Goal: Communication & Community: Answer question/provide support

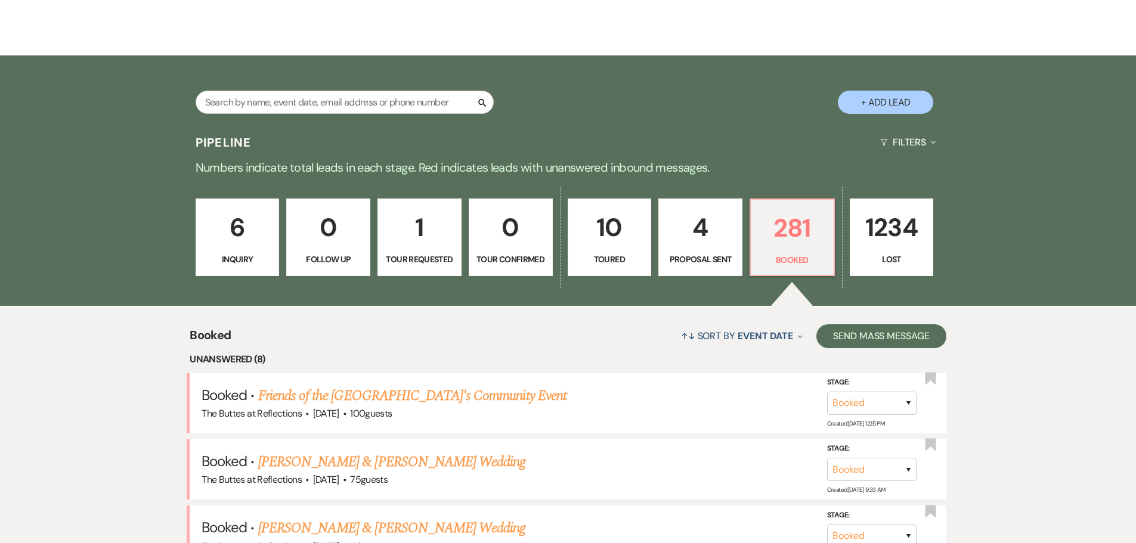
scroll to position [179, 0]
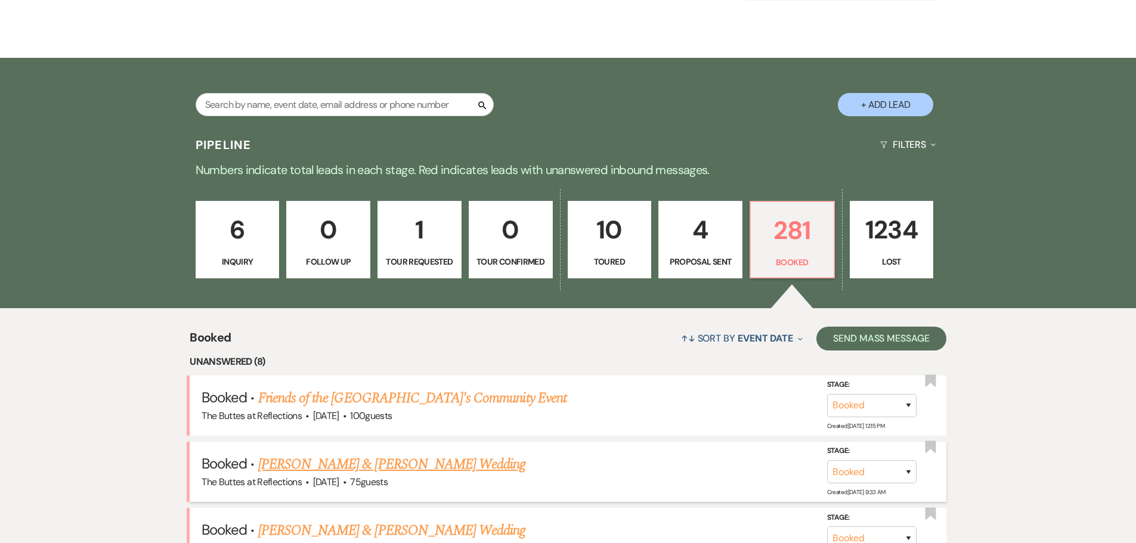
click at [325, 463] on link "[PERSON_NAME] & [PERSON_NAME] Wedding" at bounding box center [391, 464] width 267 height 21
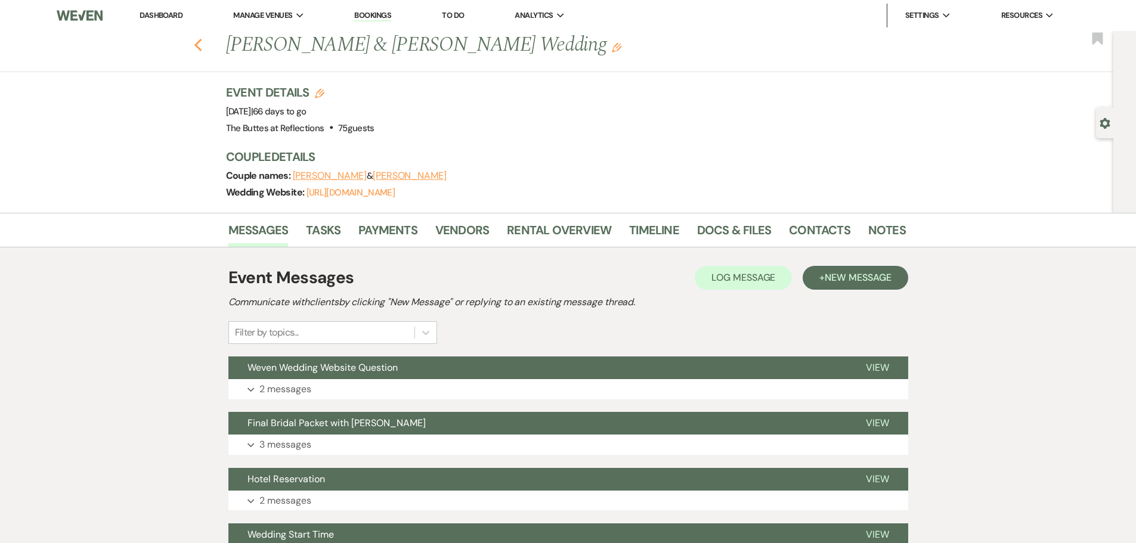
click at [201, 45] on use "button" at bounding box center [198, 45] width 8 height 13
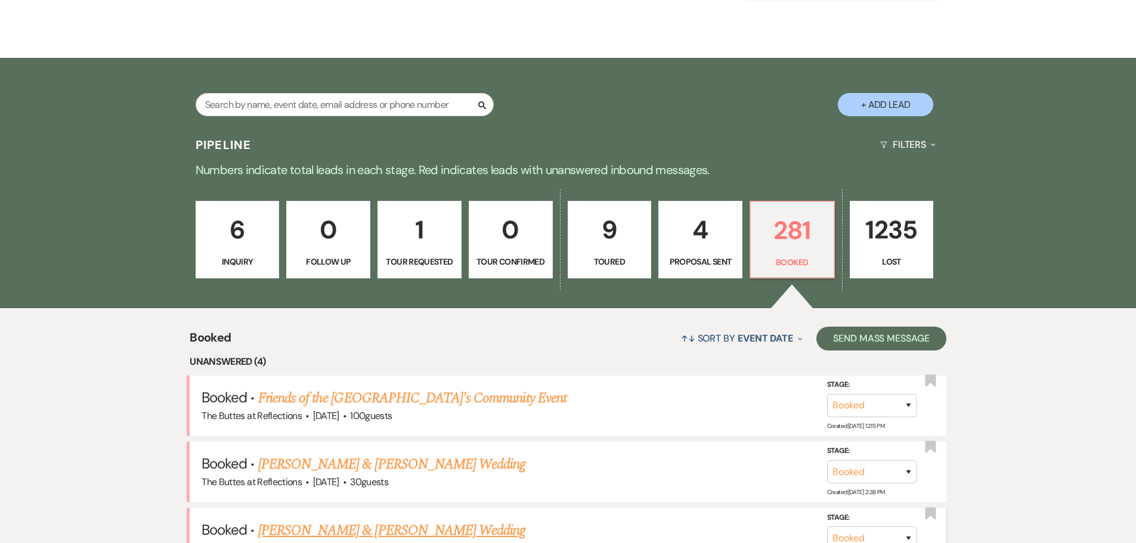
scroll to position [298, 0]
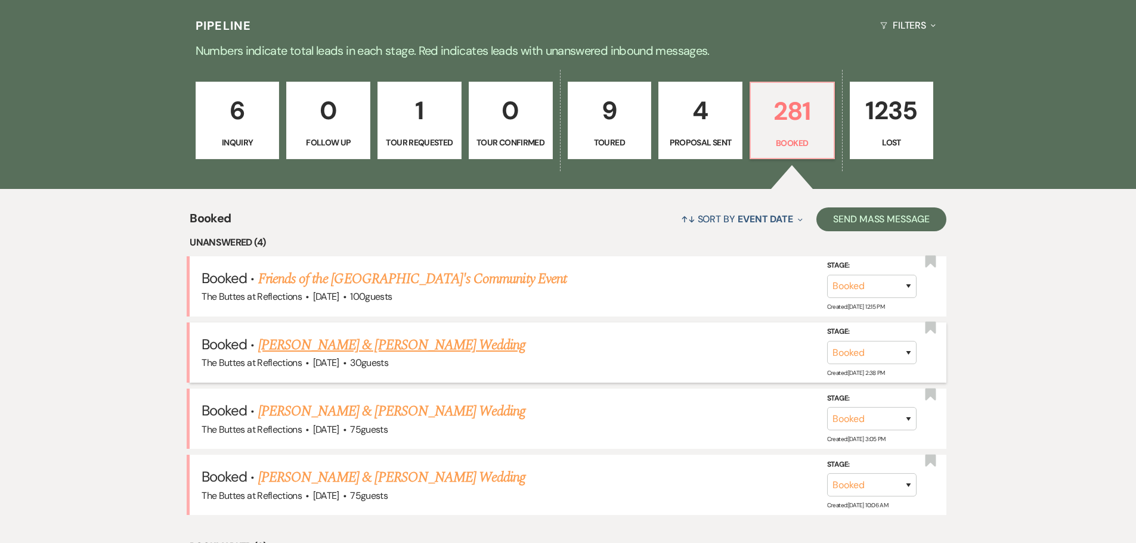
click at [330, 343] on link "[PERSON_NAME] & [PERSON_NAME] Wedding" at bounding box center [391, 345] width 267 height 21
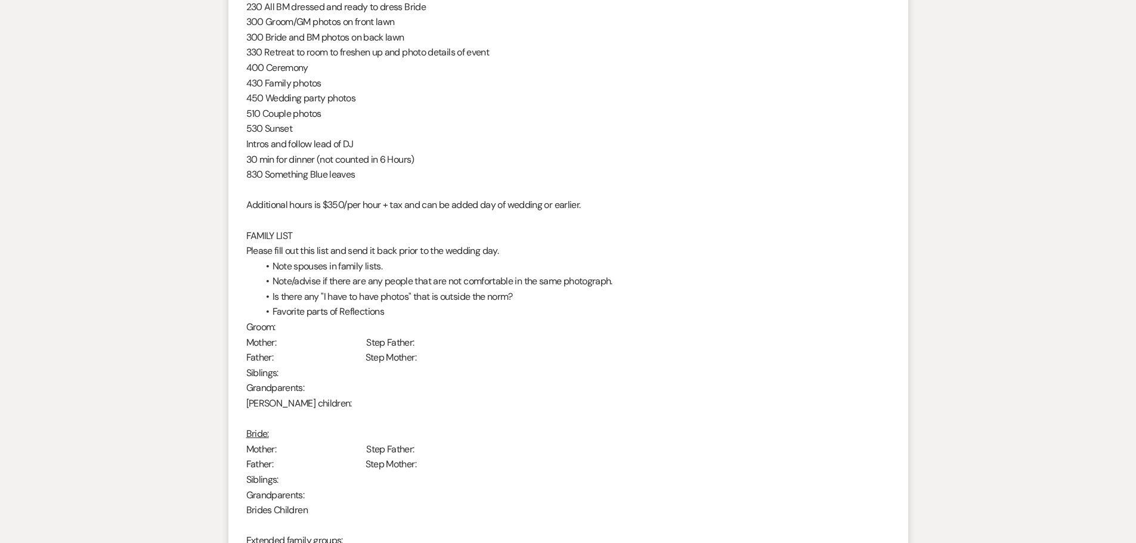
scroll to position [835, 0]
click at [649, 469] on p "Father: Step Mother:" at bounding box center [568, 466] width 644 height 16
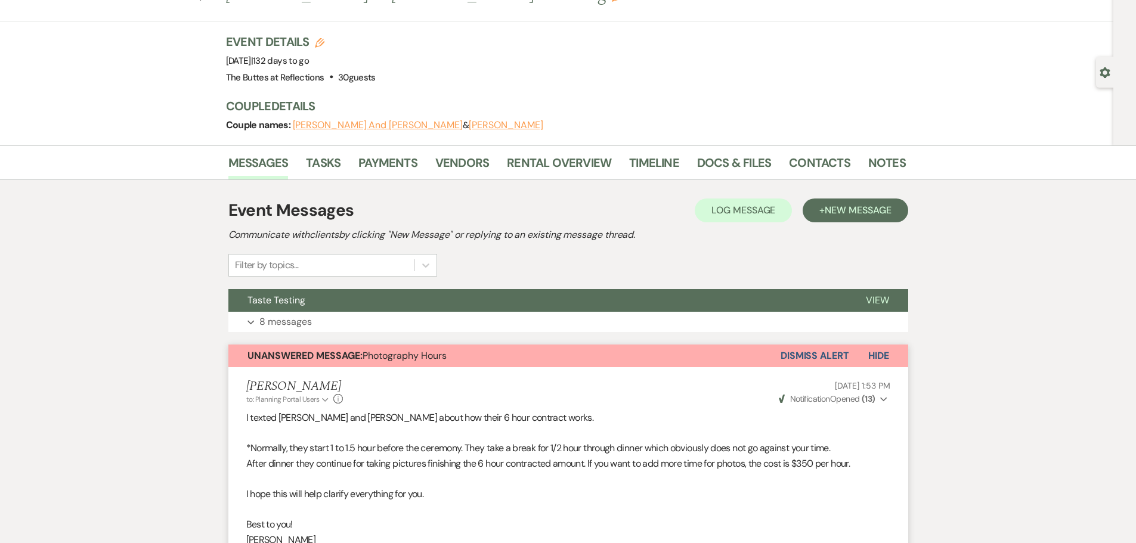
scroll to position [0, 0]
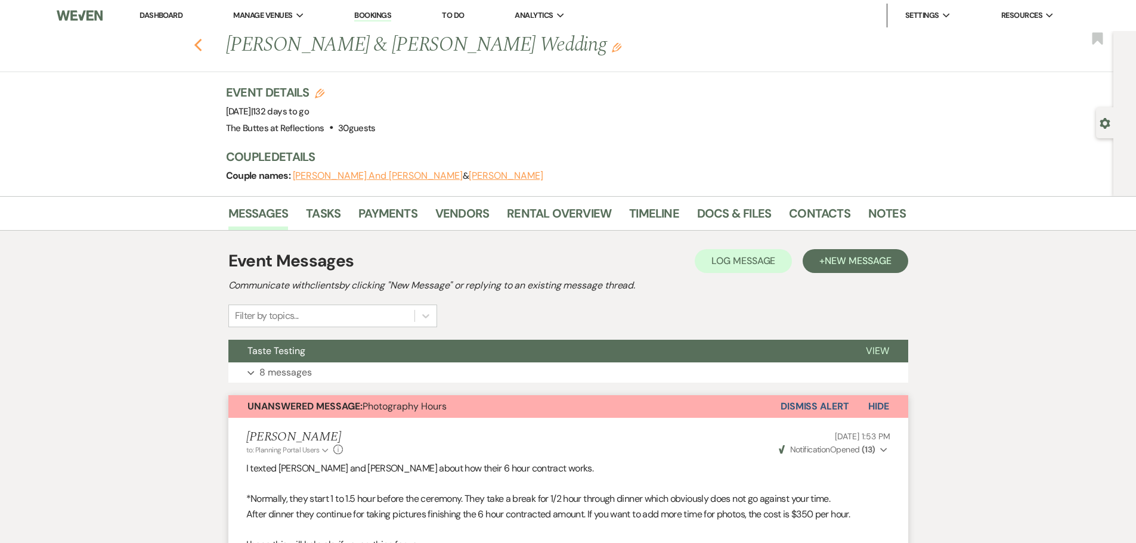
click at [203, 45] on icon "Previous" at bounding box center [198, 45] width 9 height 14
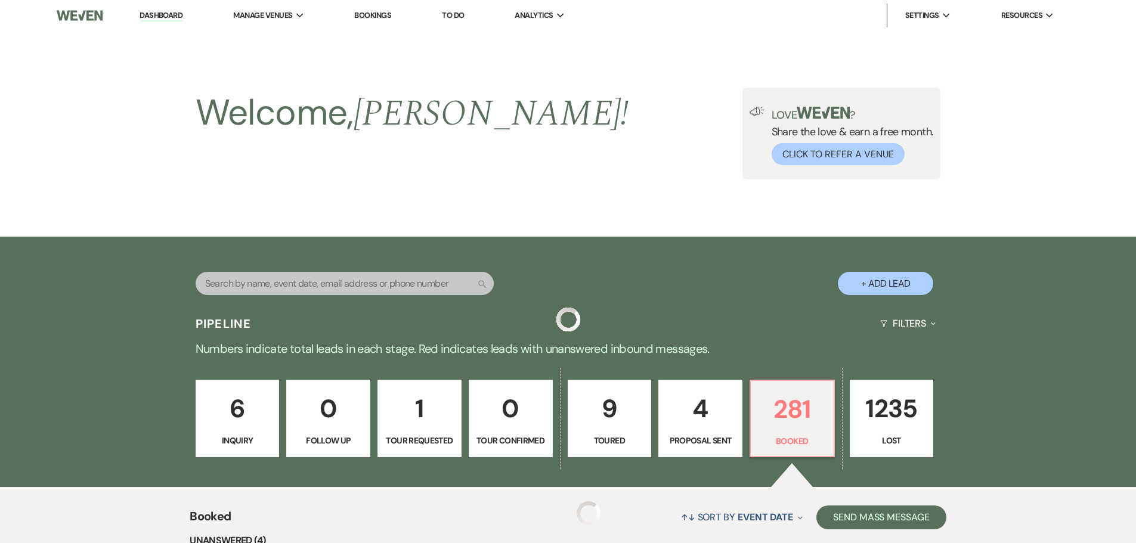
scroll to position [298, 0]
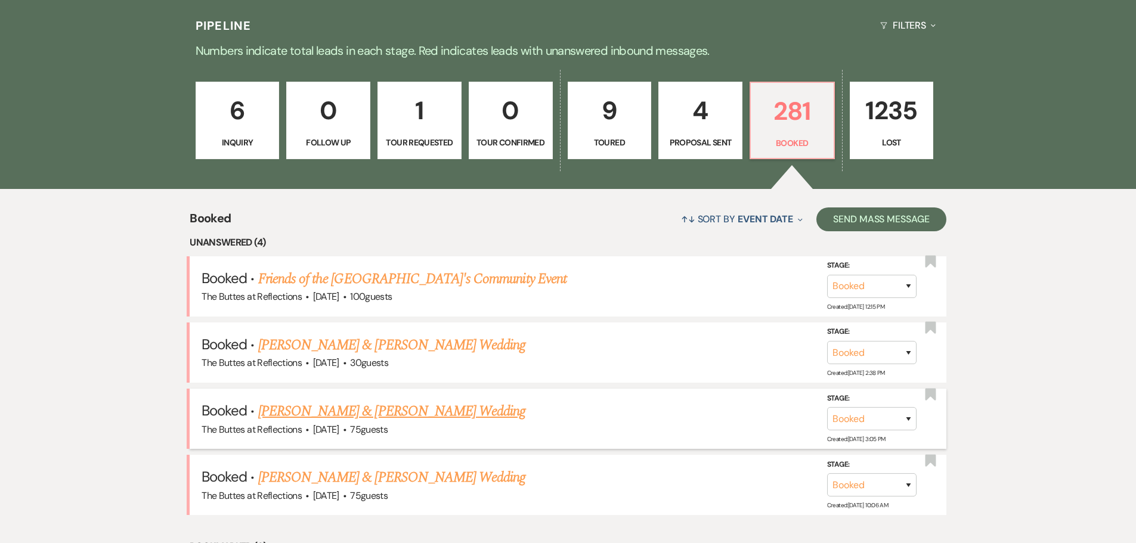
click at [323, 413] on link "[PERSON_NAME] & [PERSON_NAME] Wedding" at bounding box center [391, 411] width 267 height 21
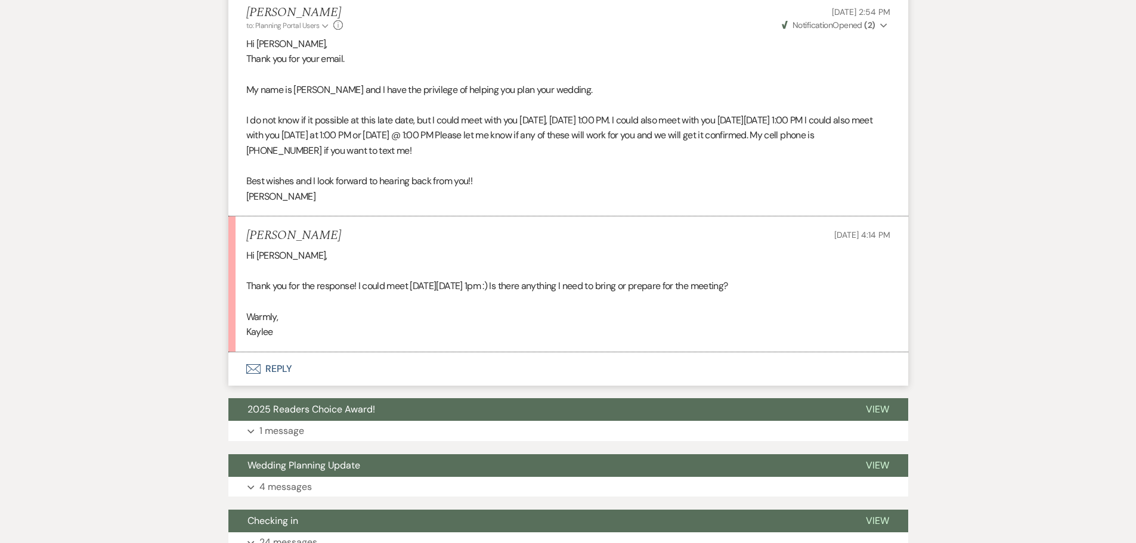
scroll to position [597, 0]
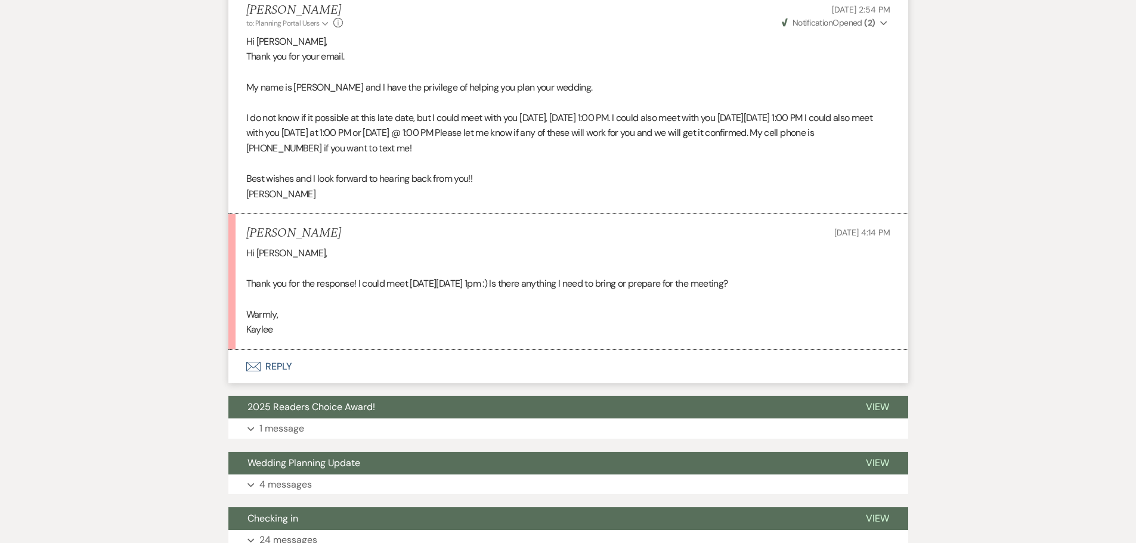
click at [257, 368] on use "button" at bounding box center [253, 367] width 14 height 10
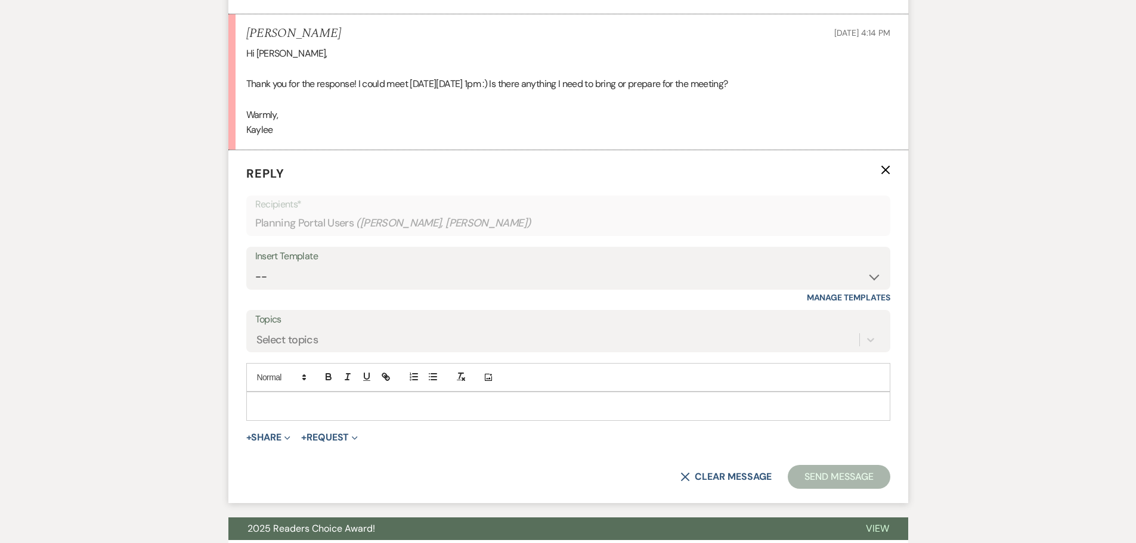
scroll to position [852, 0]
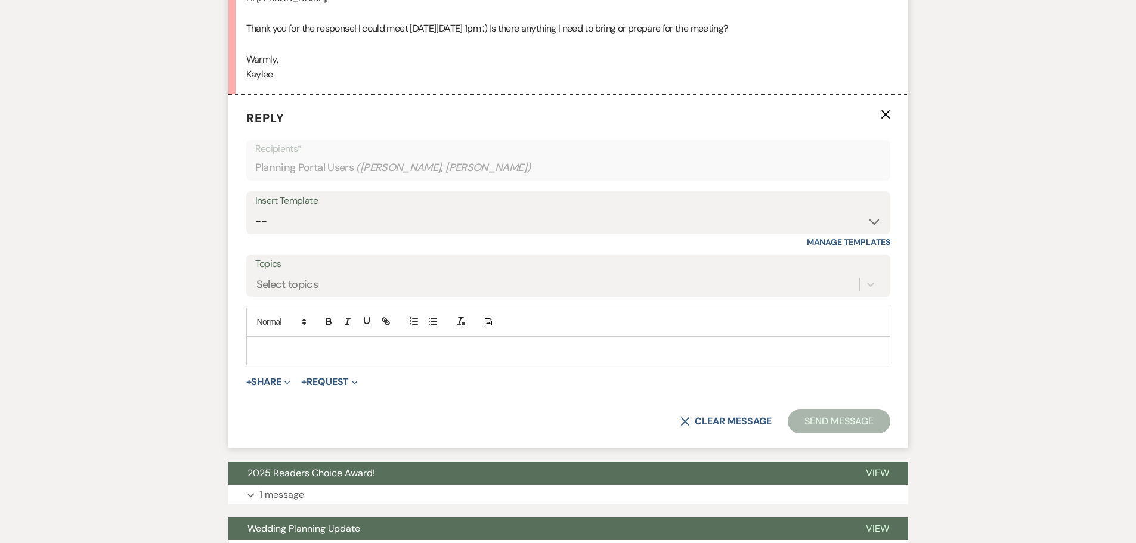
click at [262, 347] on p at bounding box center [568, 350] width 625 height 13
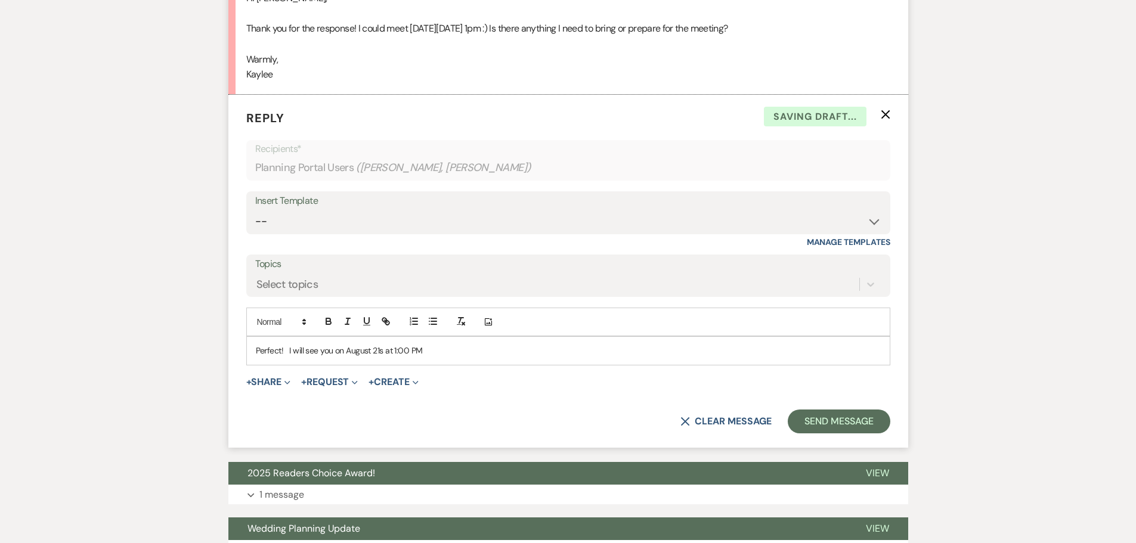
click at [384, 348] on p "Perfect! I will see you on August 21s at 1:00 PM" at bounding box center [568, 350] width 625 height 13
click at [381, 352] on p "Perfect! I will see you on August 21s at 1:00 PM" at bounding box center [568, 350] width 625 height 13
click at [444, 335] on div "Add Photo" at bounding box center [568, 322] width 644 height 29
click at [440, 345] on p "Perfect! I will see you on [DATE] 1:00 PM" at bounding box center [568, 350] width 625 height 13
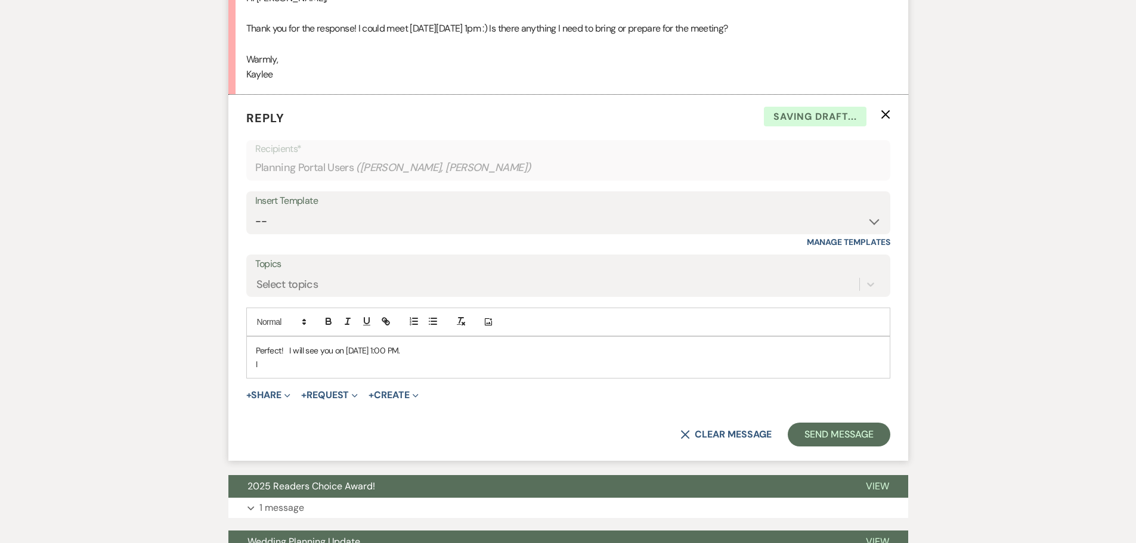
click at [303, 349] on p "Perfect! I will see you on [DATE] 1:00 PM." at bounding box center [568, 350] width 625 height 13
click at [372, 353] on p "Perfect! I will look forward to see you on [DATE] 1:00 PM." at bounding box center [568, 350] width 625 height 13
click at [507, 350] on p "Perfect! I will look forward to seeing you on [DATE] 1:00 PM." at bounding box center [568, 350] width 625 height 13
drag, startPoint x: 267, startPoint y: 360, endPoint x: 255, endPoint y: 363, distance: 12.3
click at [255, 363] on div "Perfect! I will look forward to seeing you on [DATE] 1:00 PM. I" at bounding box center [568, 357] width 643 height 41
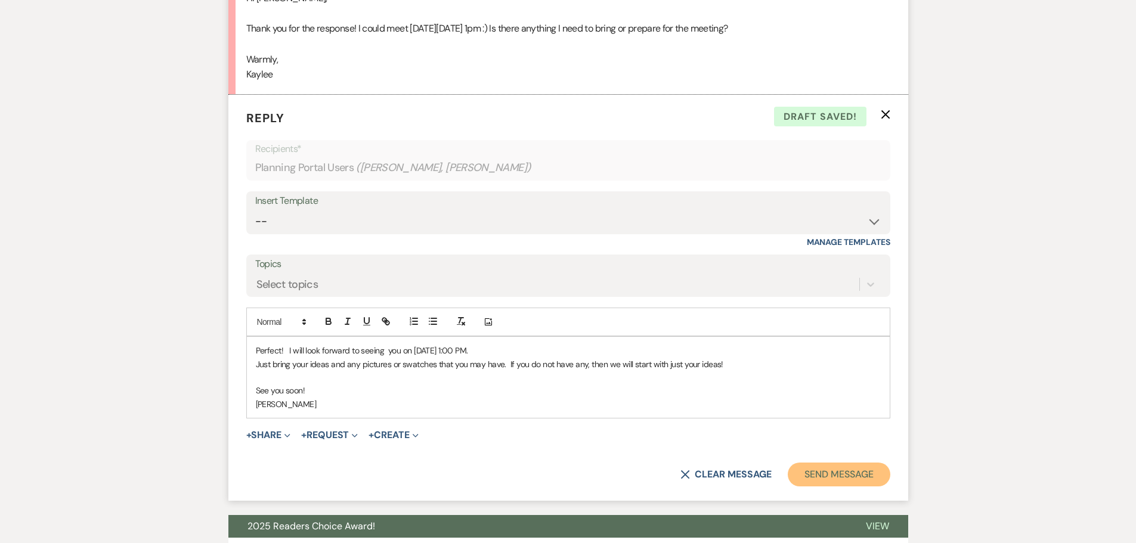
click at [814, 473] on button "Send Message" at bounding box center [839, 475] width 102 height 24
